Goal: Navigation & Orientation: Find specific page/section

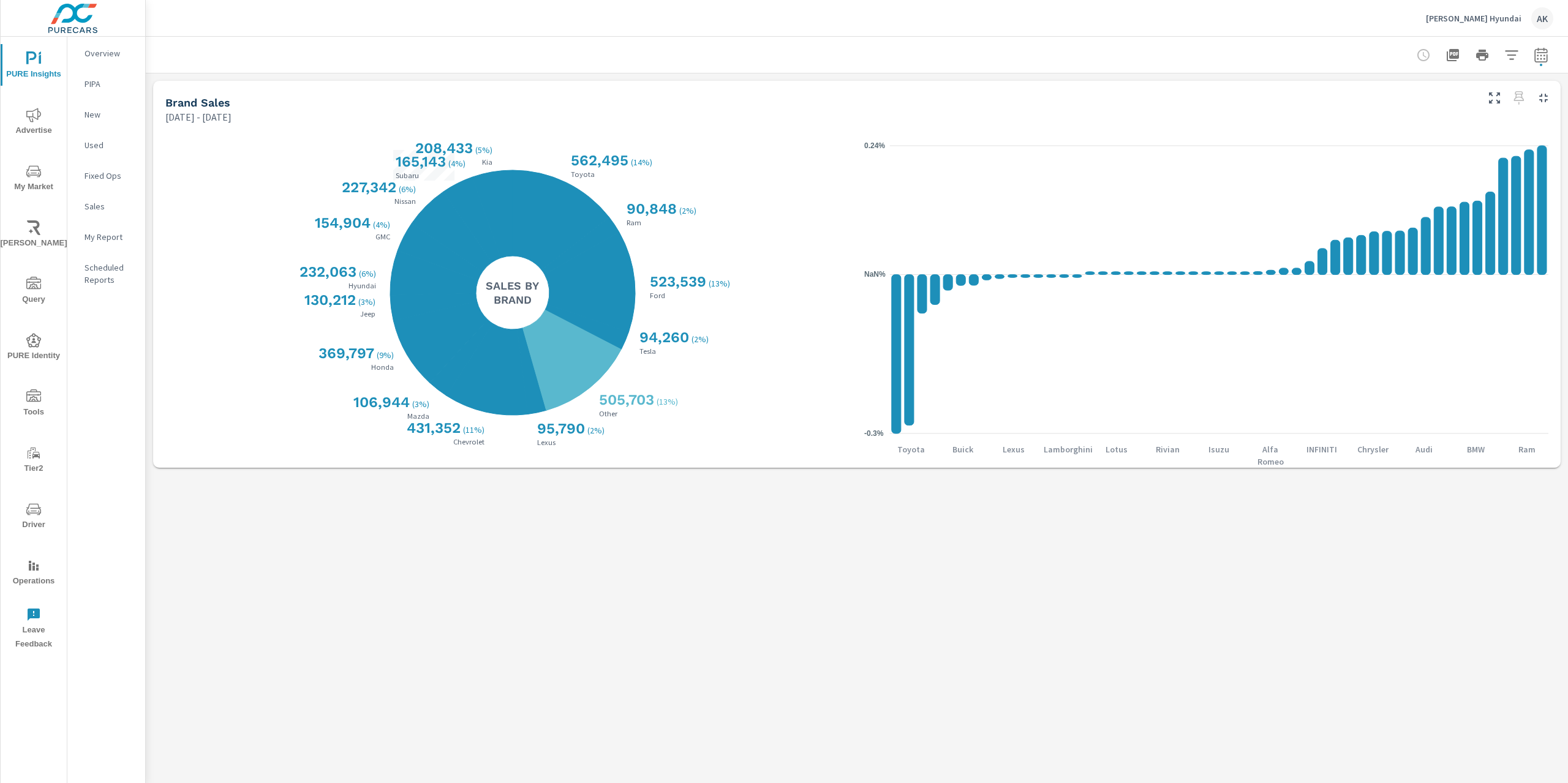
click at [891, 347] on rect at bounding box center [896, 354] width 9 height 158
